Goal: Task Accomplishment & Management: Use online tool/utility

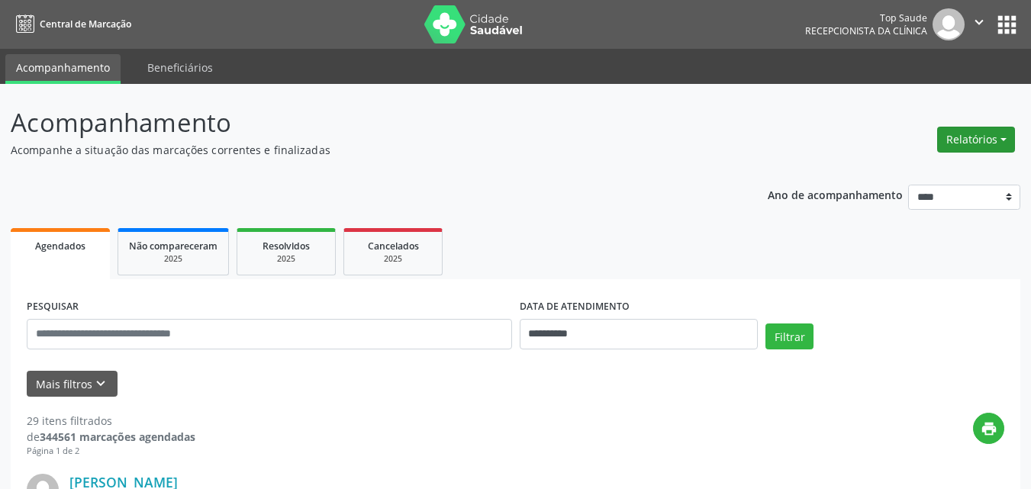
click at [963, 130] on button "Relatórios" at bounding box center [976, 140] width 78 height 26
click at [897, 176] on link "Agendamentos" at bounding box center [933, 172] width 164 height 21
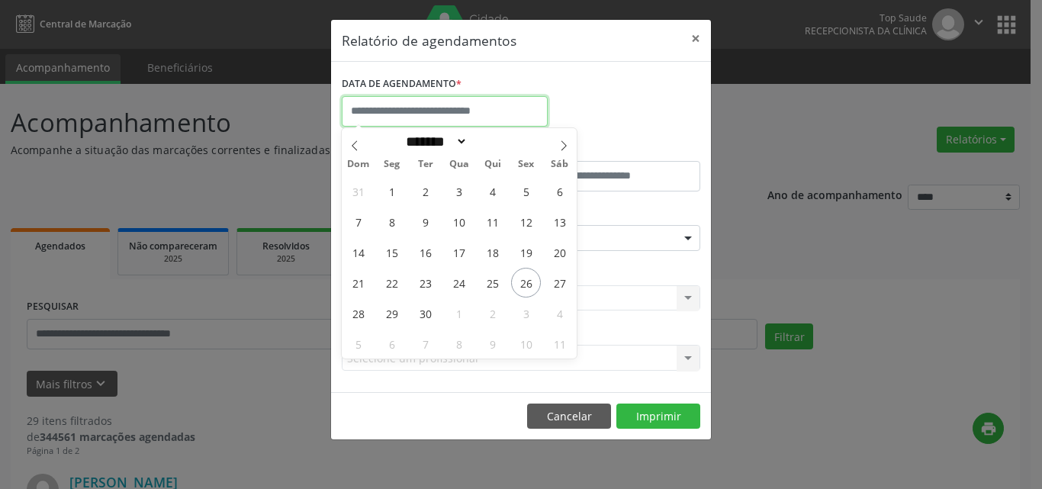
click at [420, 110] on input "text" at bounding box center [445, 111] width 206 height 31
click at [568, 138] on span at bounding box center [564, 141] width 26 height 26
select select "*"
click at [526, 188] on span "3" at bounding box center [526, 191] width 30 height 30
type input "**********"
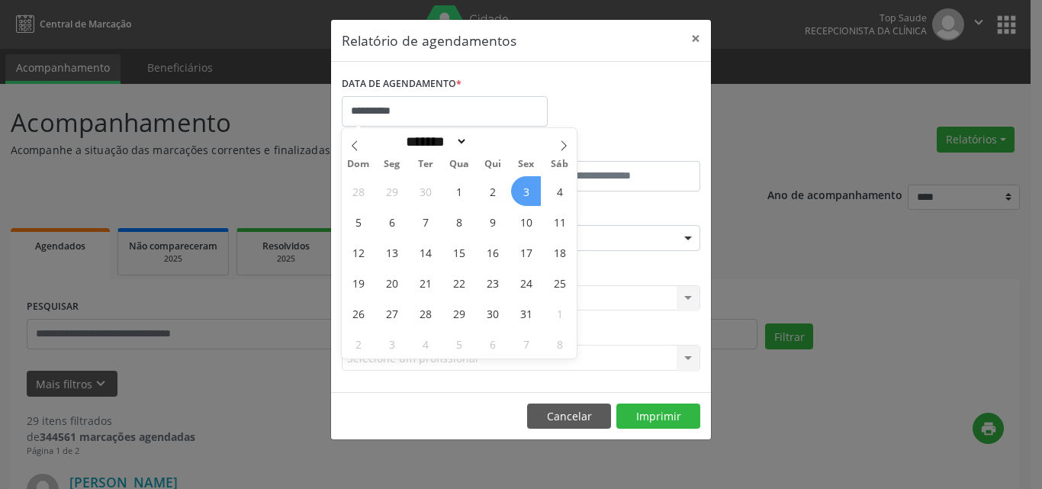
click at [526, 188] on span "3" at bounding box center [526, 191] width 30 height 30
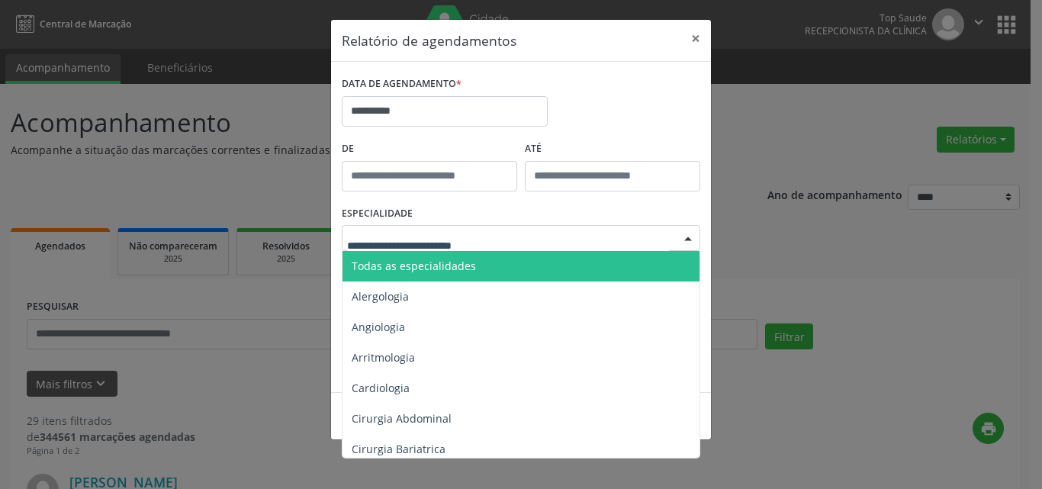
click at [417, 268] on span "Todas as especialidades" at bounding box center [414, 266] width 124 height 14
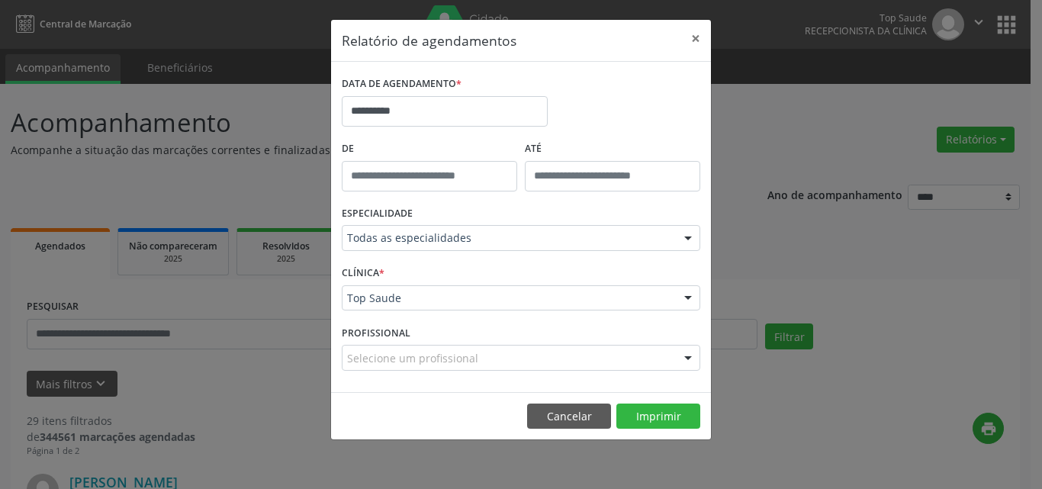
click at [614, 407] on footer "Cancelar Imprimir" at bounding box center [521, 416] width 380 height 48
click at [640, 414] on button "Imprimir" at bounding box center [658, 417] width 84 height 26
click at [566, 423] on button "Cancelar" at bounding box center [569, 417] width 84 height 26
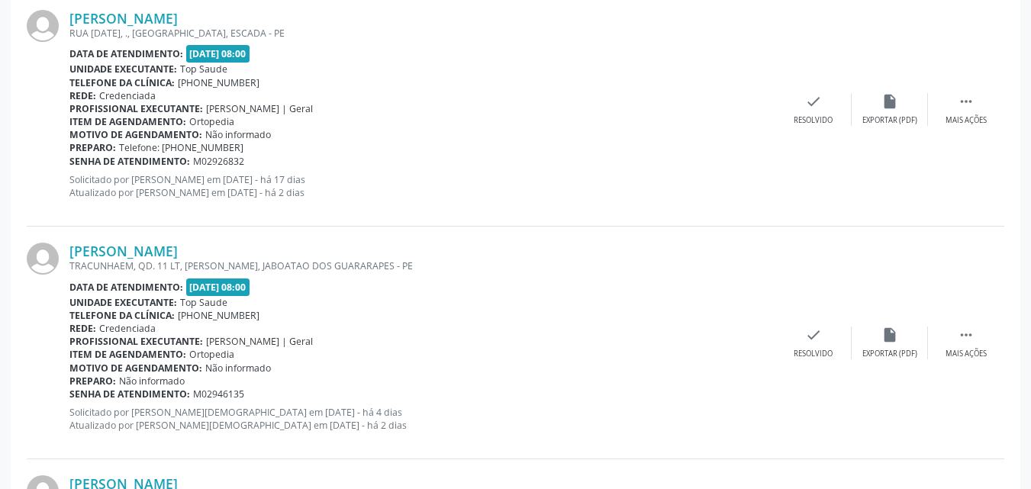
scroll to position [534, 0]
